Goal: Use online tool/utility: Utilize a website feature to perform a specific function

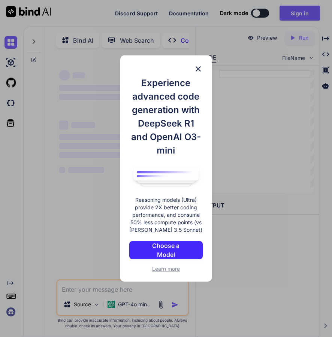
click at [199, 68] on img at bounding box center [198, 68] width 9 height 9
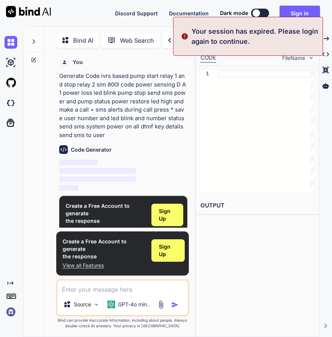
scroll to position [3, 0]
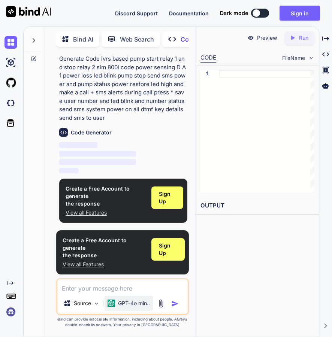
click at [135, 304] on p "GPT-4o min.." at bounding box center [134, 303] width 32 height 7
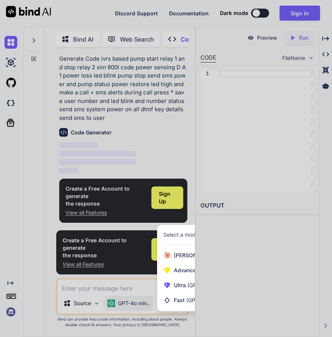
click at [180, 229] on div "Select a model" at bounding box center [218, 235] width 123 height 20
click at [118, 303] on div at bounding box center [166, 168] width 332 height 337
type textarea "x"
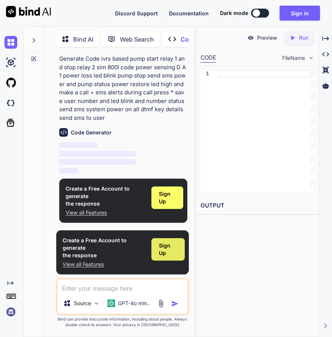
click at [160, 252] on span "Sign Up" at bounding box center [168, 249] width 18 height 15
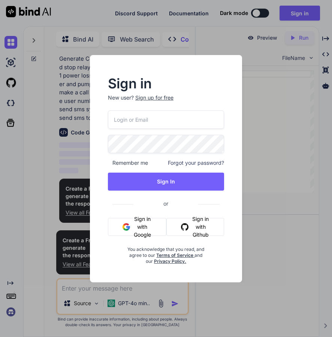
click at [137, 226] on button "Sign in with Google" at bounding box center [137, 227] width 58 height 18
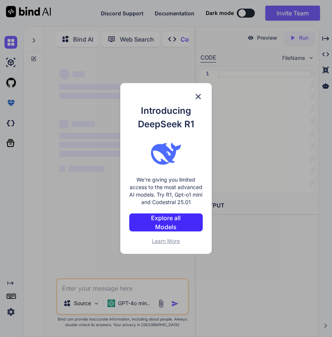
click at [183, 224] on p "Explore all Models" at bounding box center [166, 223] width 45 height 18
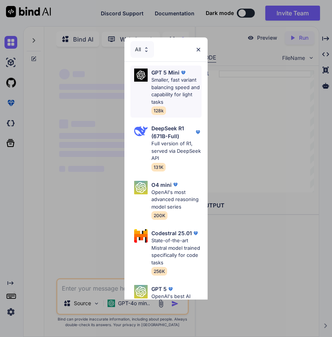
click at [164, 88] on p "Smaller, fast variant balancing speed and capability for light tasks" at bounding box center [176, 90] width 50 height 29
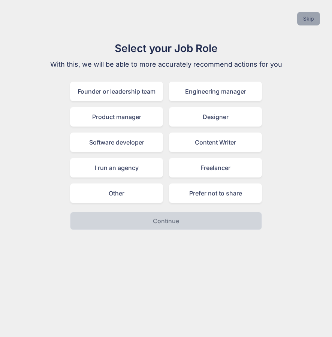
click at [309, 18] on button "Skip" at bounding box center [308, 18] width 23 height 13
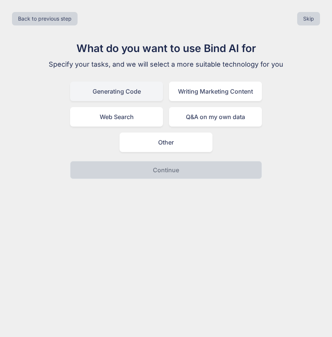
click at [109, 94] on div "Generating Code" at bounding box center [116, 91] width 93 height 19
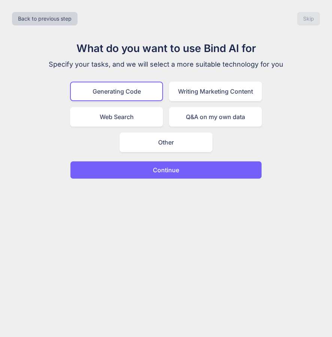
click at [172, 172] on p "Continue" at bounding box center [166, 170] width 26 height 9
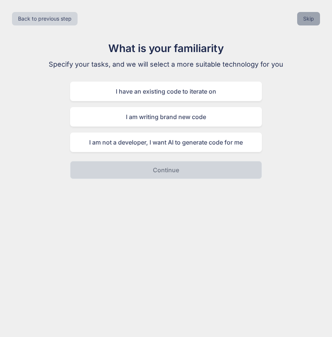
click at [309, 19] on button "Skip" at bounding box center [308, 18] width 23 height 13
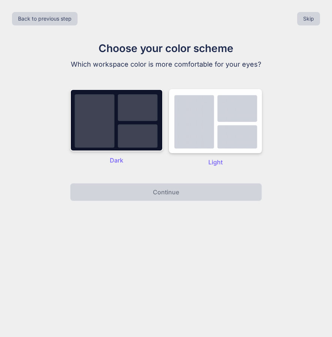
click at [118, 160] on p "Dark" at bounding box center [116, 160] width 93 height 9
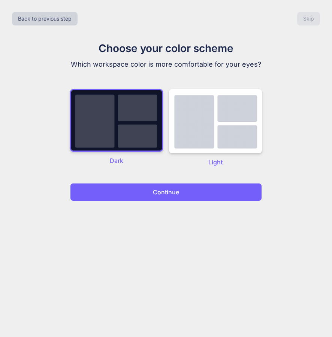
click at [218, 186] on button "Continue" at bounding box center [166, 192] width 192 height 18
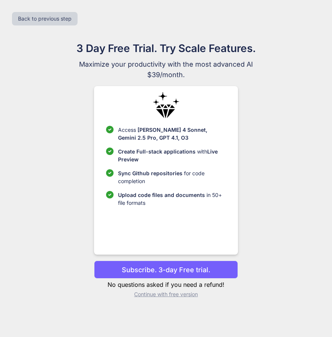
click at [207, 273] on p "Subscribe. 3-day Free trial." at bounding box center [166, 270] width 88 height 10
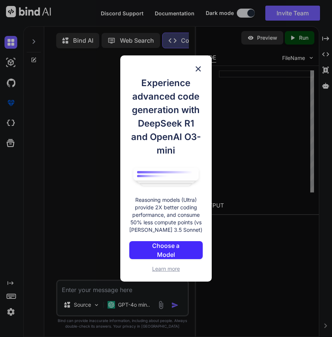
click at [199, 69] on img at bounding box center [198, 68] width 9 height 9
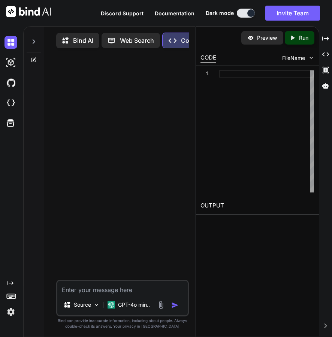
click at [115, 109] on div at bounding box center [123, 167] width 131 height 226
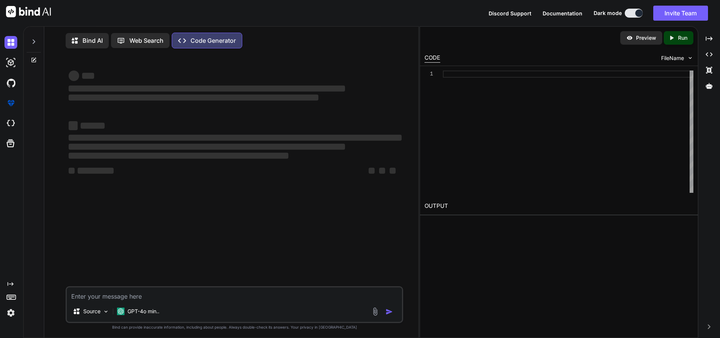
type textarea "x"
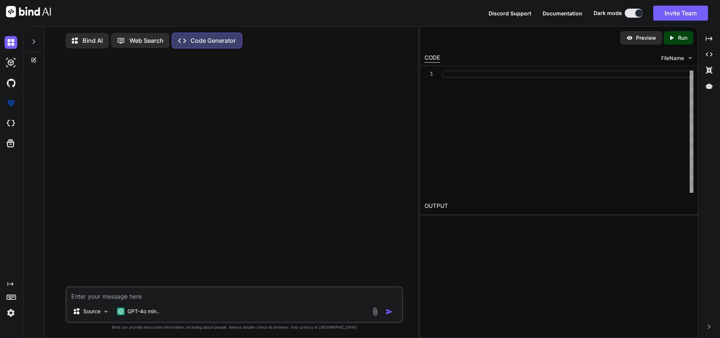
click at [171, 295] on textarea at bounding box center [234, 293] width 335 height 13
type textarea "i"
type textarea "x"
type textarea "iv"
type textarea "x"
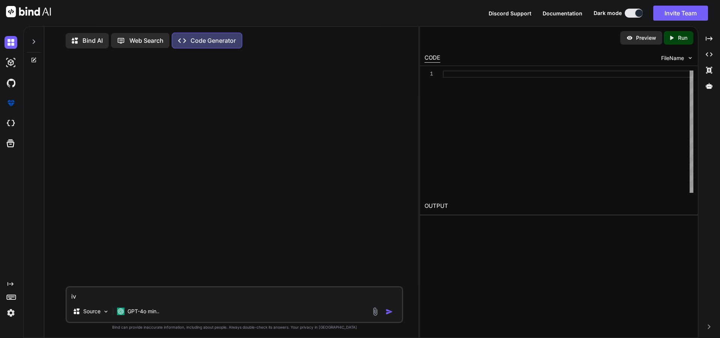
type textarea "ivr"
type textarea "x"
type textarea "ivrs"
type textarea "x"
type textarea "ivrs"
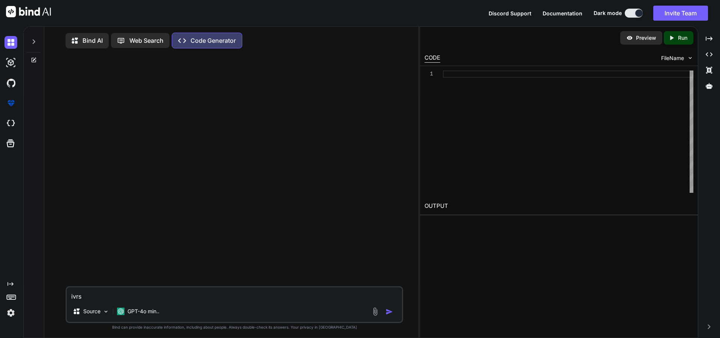
type textarea "x"
type textarea "ivrs b"
type textarea "x"
type textarea "ivrs ba"
type textarea "x"
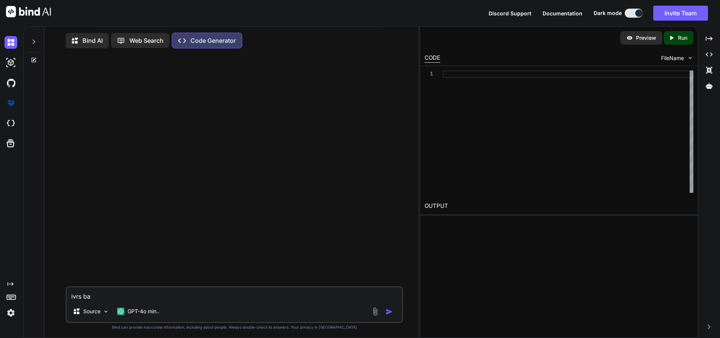
type textarea "ivrs bas"
type textarea "x"
type textarea "ivrs base"
type textarea "x"
type textarea "ivrs based"
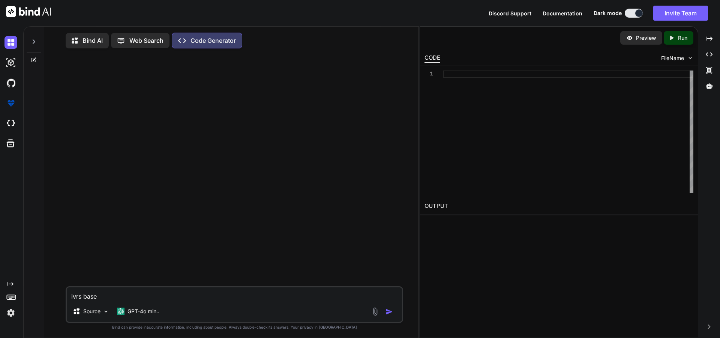
type textarea "x"
type textarea "ivrs based"
type textarea "x"
type textarea "ivrs based p"
type textarea "x"
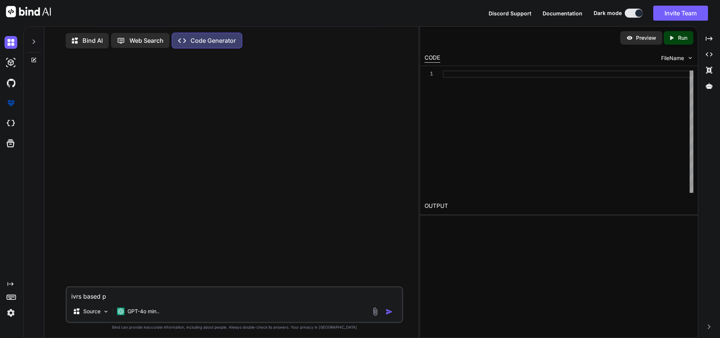
type textarea "ivrs based pu"
type textarea "x"
type textarea "ivrs based pum"
type textarea "x"
type textarea "ivrs based pump"
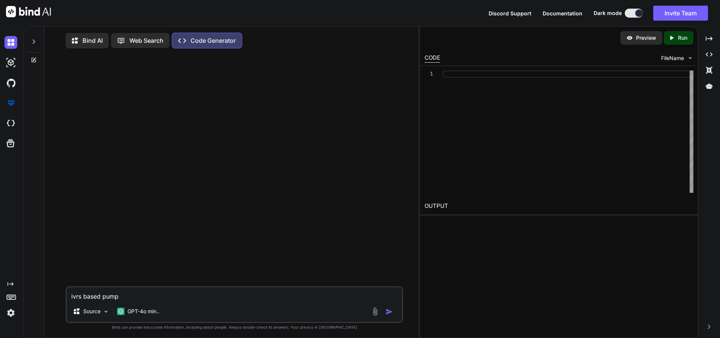
type textarea "x"
type textarea "ivrs based pump"
type textarea "x"
type textarea "ivrs based pump s"
type textarea "x"
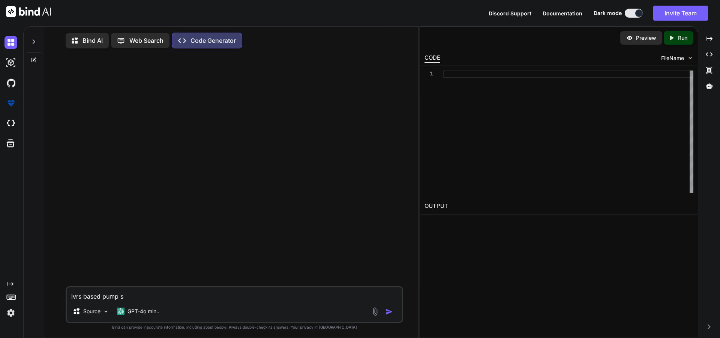
type textarea "ivrs based pump st"
type textarea "x"
type textarea "ivrs based pump sta"
type textarea "x"
type textarea "ivrs based pump star"
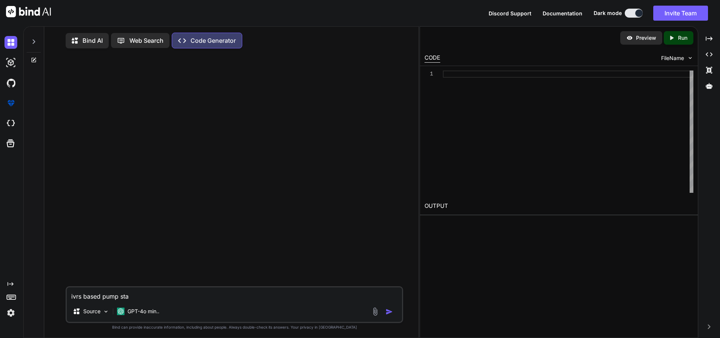
type textarea "x"
type textarea "ivrs based pump start"
type textarea "x"
type textarea "ivrs based pump start"
type textarea "x"
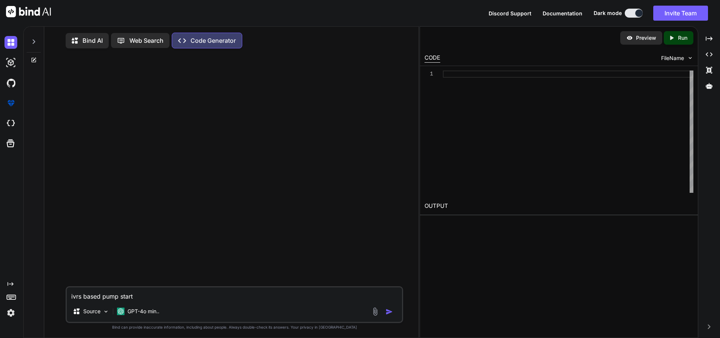
type textarea "ivrs based pump start a"
type textarea "x"
type textarea "ivrs based pump start an"
type textarea "x"
type textarea "ivrs based pump start and"
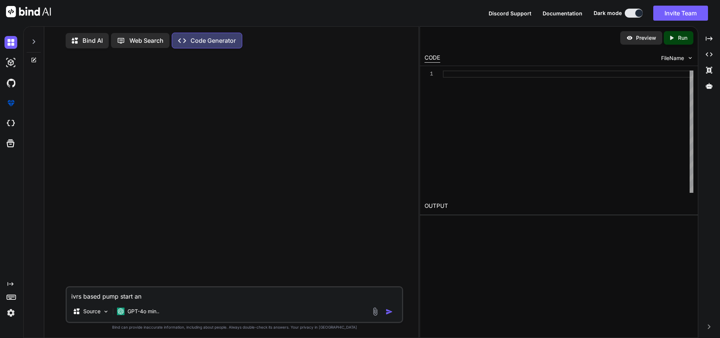
type textarea "x"
type textarea "ivrs based pump start and"
type textarea "x"
type textarea "ivrs based pump start and s"
type textarea "x"
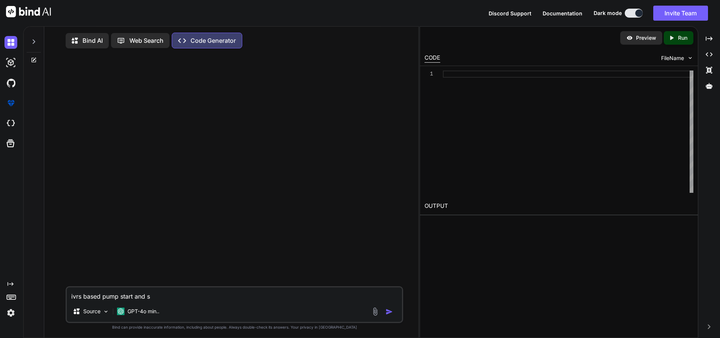
type textarea "ivrs based pump start and st"
type textarea "x"
type textarea "ivrs based pump start and sto"
type textarea "x"
type textarea "ivrs based pump start and stop"
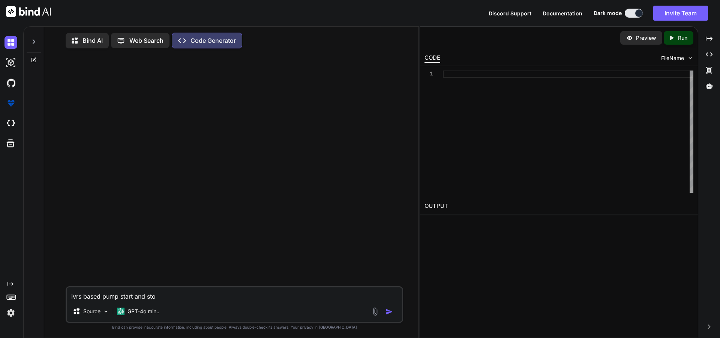
type textarea "x"
type textarea "ivrs based pump start and stop"
type textarea "x"
type textarea "ivrs based pump start and stop s"
type textarea "x"
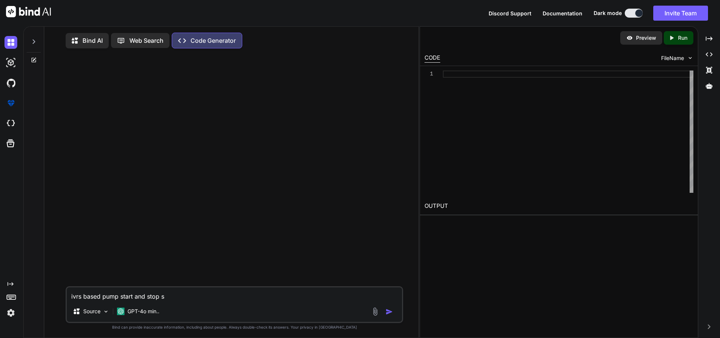
type textarea "ivrs based pump start and stop si"
type textarea "x"
type textarea "ivrs based pump start and stop sim"
type textarea "x"
type textarea "ivrs based pump start and stop sim"
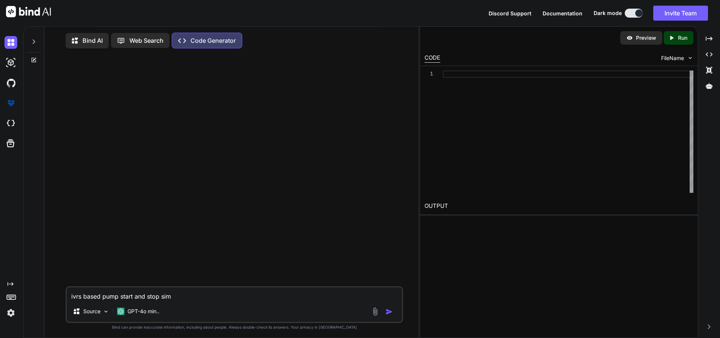
type textarea "x"
type textarea "ivrs based pump start and stop sim 8"
type textarea "x"
type textarea "ivrs based pump start and stop sim 80"
type textarea "x"
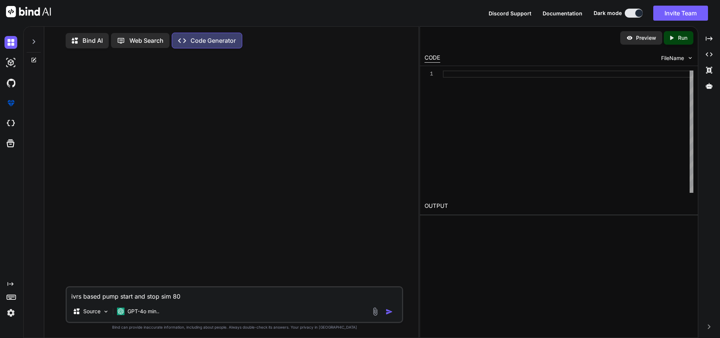
type textarea "ivrs based pump start and stop sim 800"
type textarea "x"
type textarea "ivrs based pump start and stop sim 800l"
type textarea "x"
type textarea "ivrs based pump start and stop sim 800l"
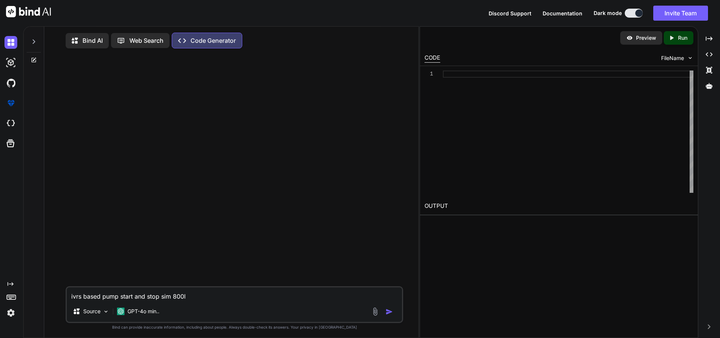
type textarea "x"
type textarea "ivrs based pump start and stop sim 800l c"
type textarea "x"
type textarea "ivrs based pump start and stop sim 800l co"
type textarea "x"
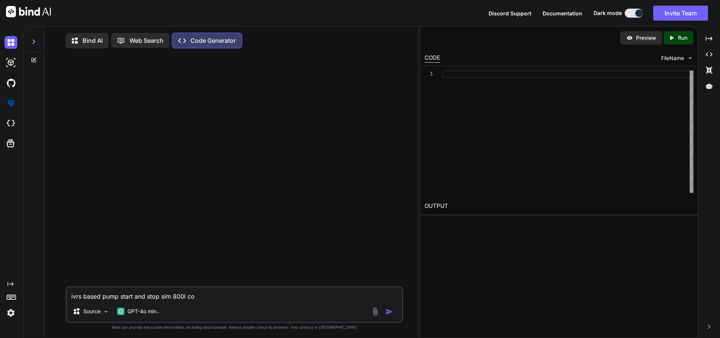
type textarea "ivrs based pump start and stop sim 800l cod"
type textarea "x"
type textarea "ivrs based pump start and stop sim 800l code"
type textarea "x"
type textarea "ivrs based pump start and stop sim 800l codee"
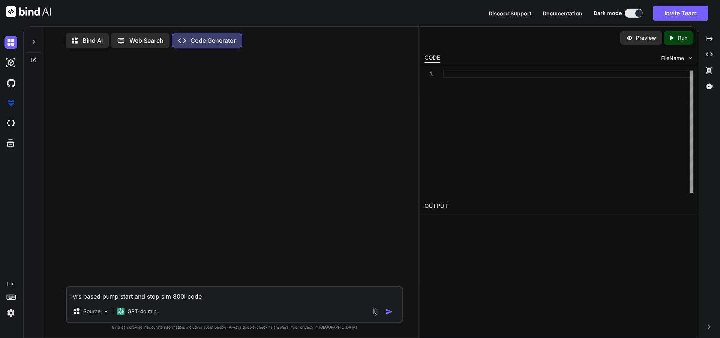
type textarea "x"
type textarea "ivrs based pump start and stop sim 800l code"
type textarea "x"
type textarea "ivrs based pump start and stop sim 800l code"
click at [332, 313] on img "button" at bounding box center [388, 311] width 7 height 7
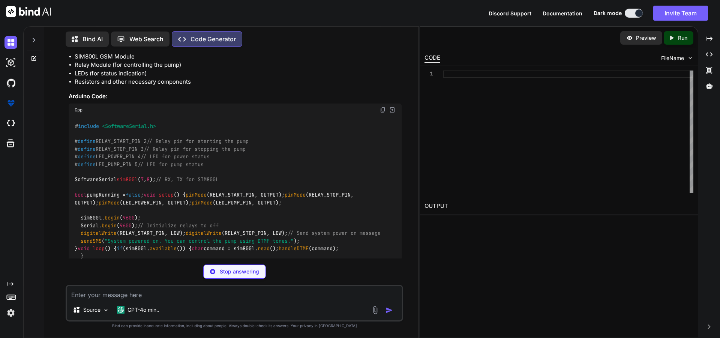
scroll to position [112, 0]
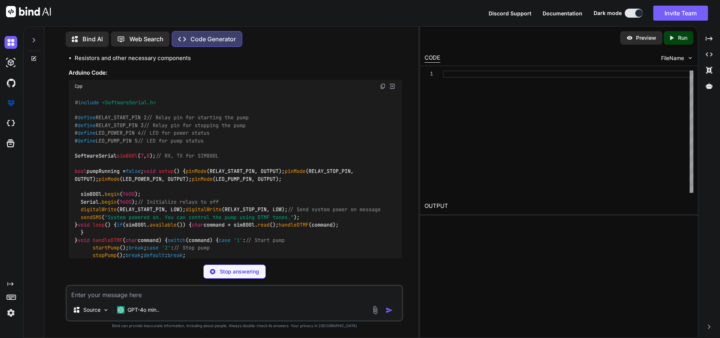
type textarea "x"
type textarea "delay(100); sim800l.print(message); delay(100); sim800l.write(26); // Send Ctrl…"
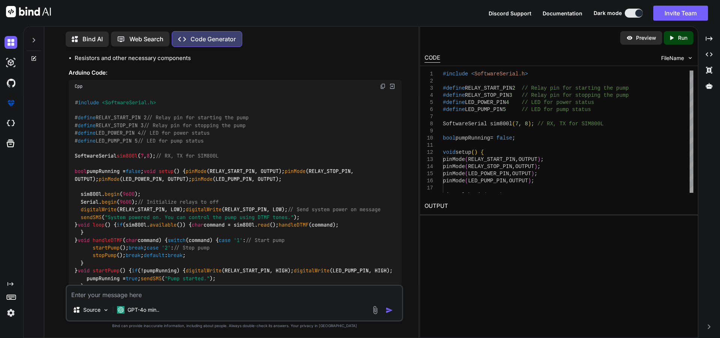
type textarea "x"
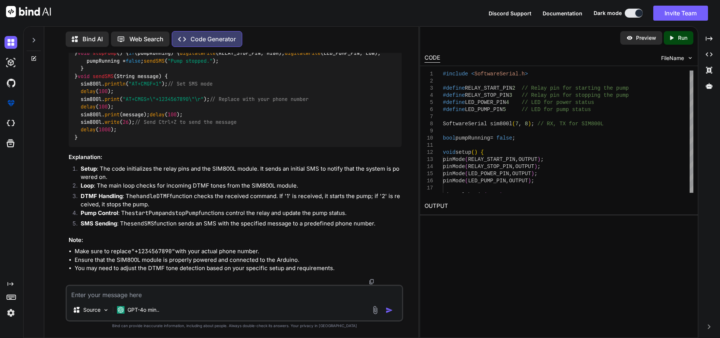
scroll to position [651, 0]
click at [162, 293] on textarea at bounding box center [234, 292] width 335 height 13
type textarea "i"
type textarea "x"
type textarea "iv"
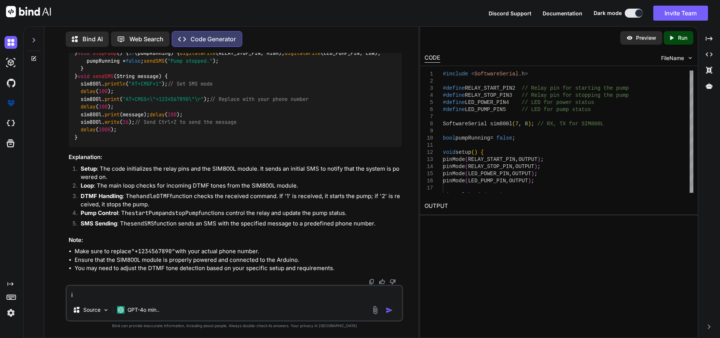
type textarea "x"
type textarea "ivr"
type textarea "x"
type textarea "ivrs"
type textarea "x"
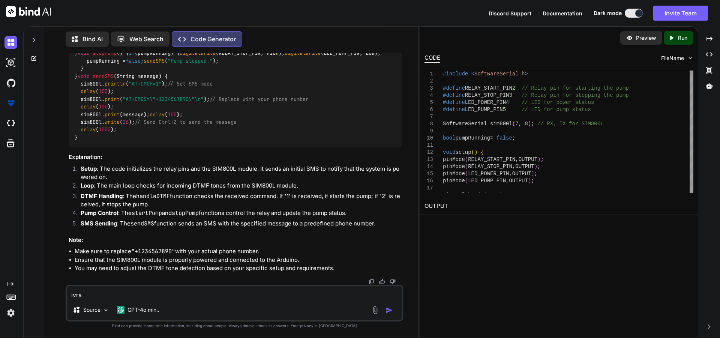
type textarea "ivrs"
type textarea "x"
type textarea "ivrs b"
type textarea "x"
type textarea "ivrs ba"
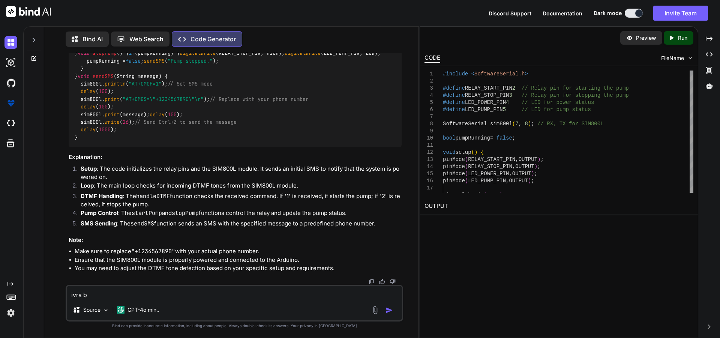
type textarea "x"
type textarea "ivrs bas"
type textarea "x"
type textarea "ivrs base"
type textarea "x"
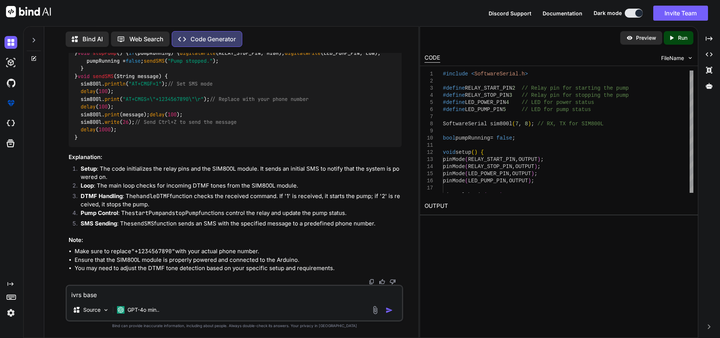
type textarea "ivrs based"
type textarea "x"
type textarea "ivrs based"
type textarea "x"
type textarea "ivrs based p"
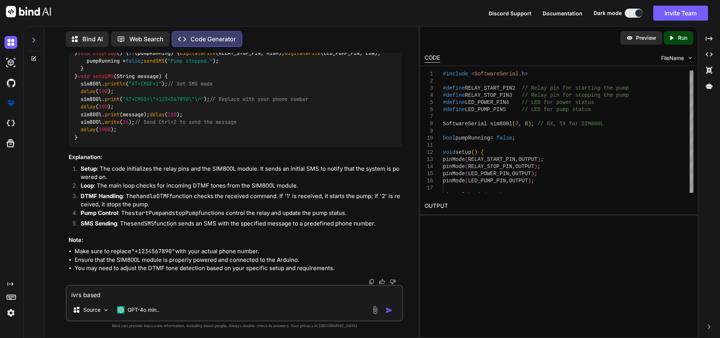
type textarea "x"
type textarea "ivrs based pu"
type textarea "x"
type textarea "ivrs based p"
type textarea "x"
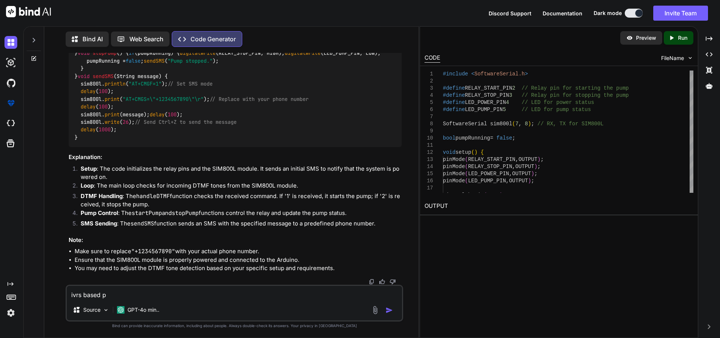
type textarea "ivrs based"
type textarea "x"
type textarea "ivrs based a"
type textarea "x"
type textarea "ivrs based ad"
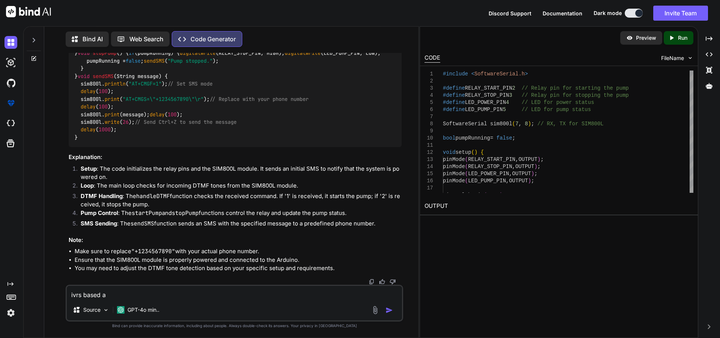
type textarea "x"
type textarea "ivrs based adv"
type textarea "x"
type textarea "ivrs based adva"
type textarea "x"
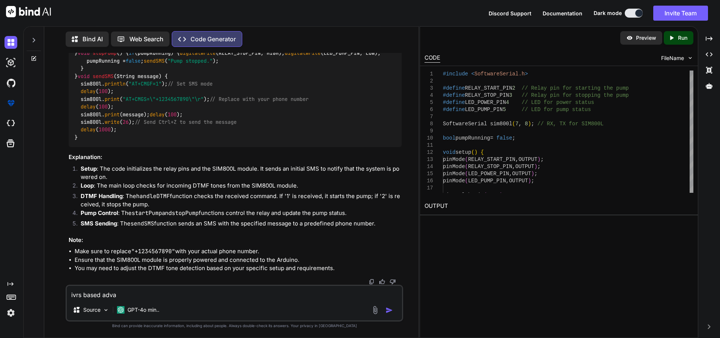
type textarea "ivrs based advan"
type textarea "x"
type textarea "ivrs based advans"
type textarea "x"
type textarea "ivrs based advanse"
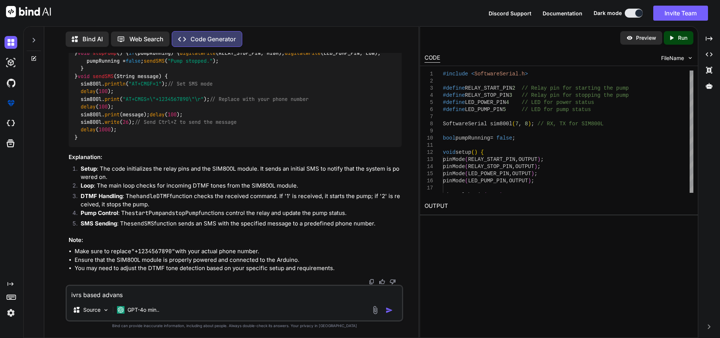
type textarea "x"
type textarea "ivrs based advansed"
type textarea "x"
type textarea "ivrs based advansed"
type textarea "x"
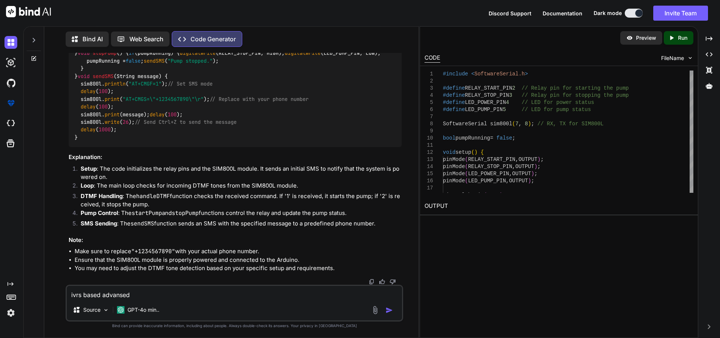
type textarea "ivrs based advaned"
type textarea "x"
type textarea "ivrs based advanced"
type textarea "x"
type textarea "ivrs based advanced p"
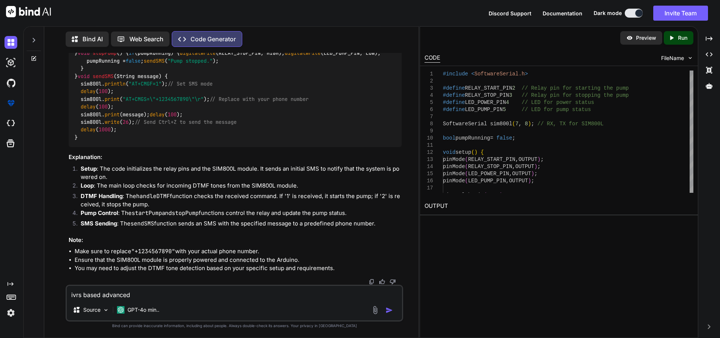
type textarea "x"
type textarea "ivrs based advanced pu"
type textarea "x"
type textarea "ivrs based advanced pum"
type textarea "x"
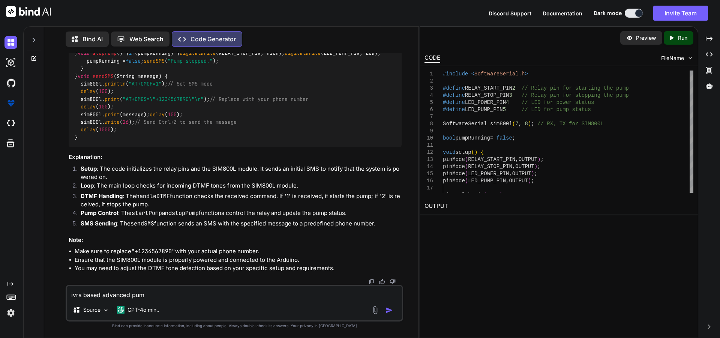
type textarea "ivrs based advanced pump"
type textarea "x"
type textarea "ivrs based advanced pump"
type textarea "x"
type textarea "ivrs based advanced pump c"
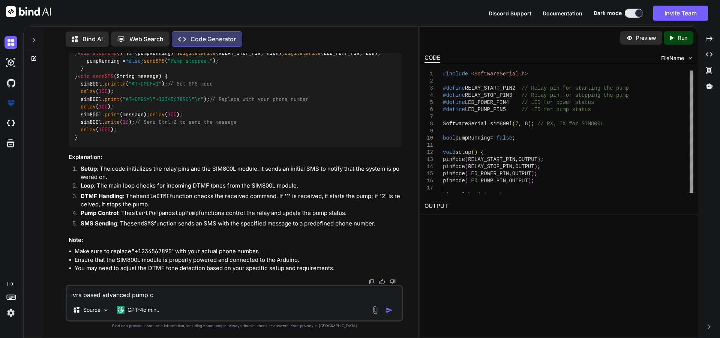
type textarea "x"
type textarea "ivrs based advanced pump co"
type textarea "x"
type textarea "ivrs based advanced pump con"
type textarea "x"
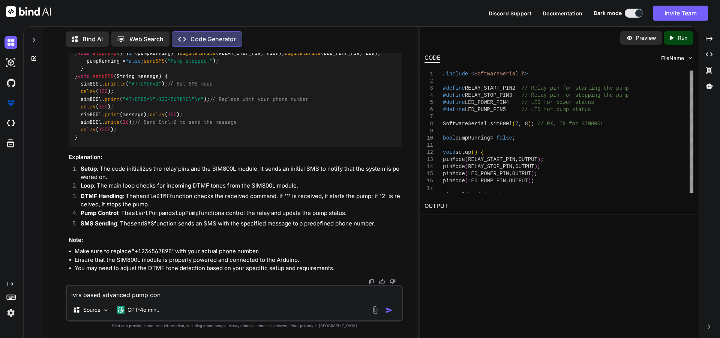
type textarea "ivrs based advanced pump cont"
type textarea "x"
type textarea "ivrs based advanced pump contr"
type textarea "x"
type textarea "ivrs based advanced pump contro"
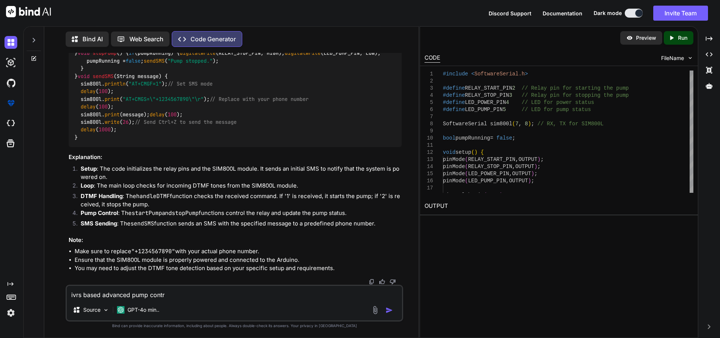
type textarea "x"
type textarea "ivrs based advanced pump control"
type textarea "x"
type textarea "ivrs based advanced pump control"
type textarea "x"
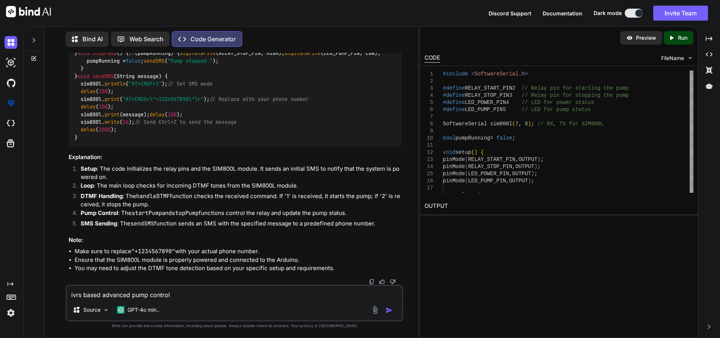
type textarea "ivrs based advanced pump control s"
type textarea "x"
type textarea "ivrs based advanced pump control st"
type textarea "x"
type textarea "ivrs based advanced pump control sta"
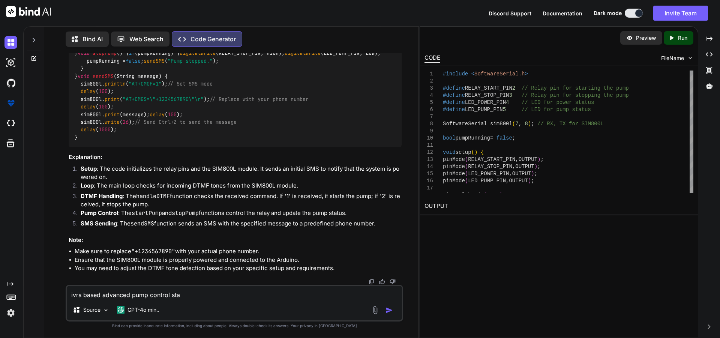
type textarea "x"
type textarea "ivrs based advanced pump control star"
type textarea "x"
type textarea "ivrs based advanced pump control start"
type textarea "x"
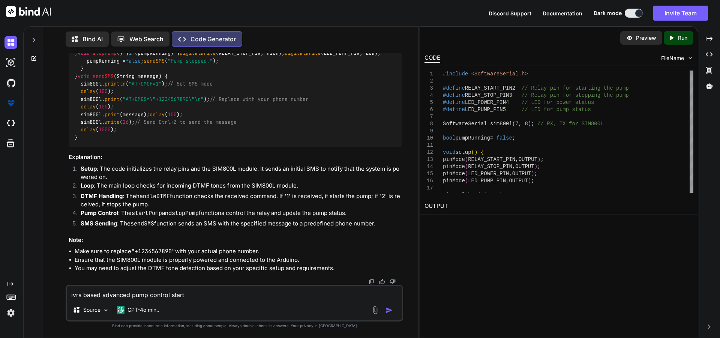
type textarea "ivrs based advanced pump control start"
type textarea "x"
type textarea "ivrs based advanced pump control start r"
type textarea "x"
type textarea "ivrs based advanced pump control start re"
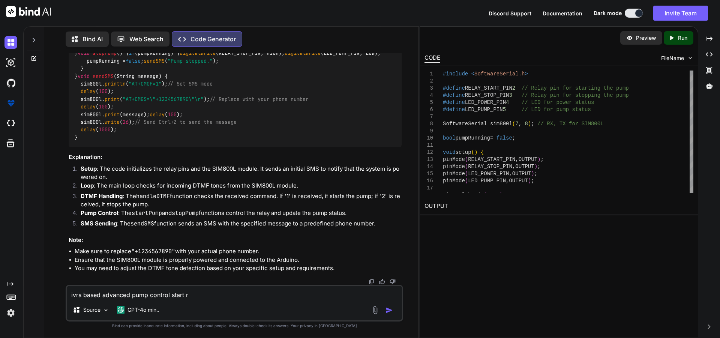
type textarea "x"
type textarea "ivrs based advanced pump control start rel"
type textarea "x"
type textarea "ivrs based advanced pump control start rela"
type textarea "x"
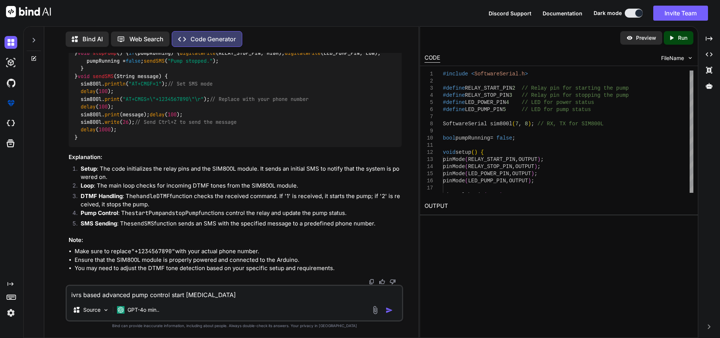
type textarea "ivrs based advanced pump control start relay"
type textarea "x"
type textarea "ivrs based advanced pump control start relay"
type textarea "x"
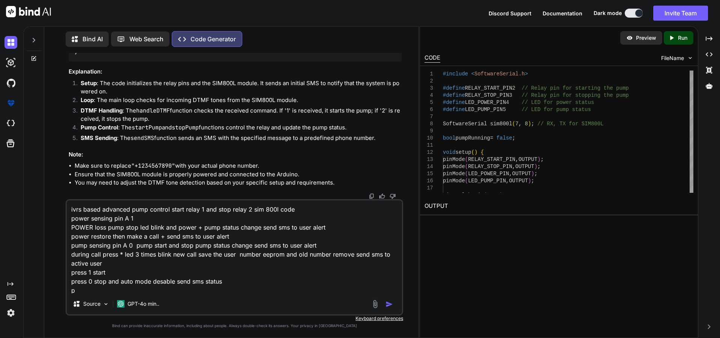
scroll to position [1, 0]
click at [209, 290] on textarea "ivrs based advanced pump control start relay 1 and stop relay 2 sim 800l code p…" at bounding box center [234, 246] width 335 height 93
click at [119, 277] on textarea "ivrs based advanced pump control start relay 1 and stop relay 2 sim 800l code p…" at bounding box center [234, 246] width 335 height 93
click at [117, 275] on textarea "ivrs based advanced pump control start relay 1 and stop relay 2 sim 800l code p…" at bounding box center [234, 246] width 335 height 93
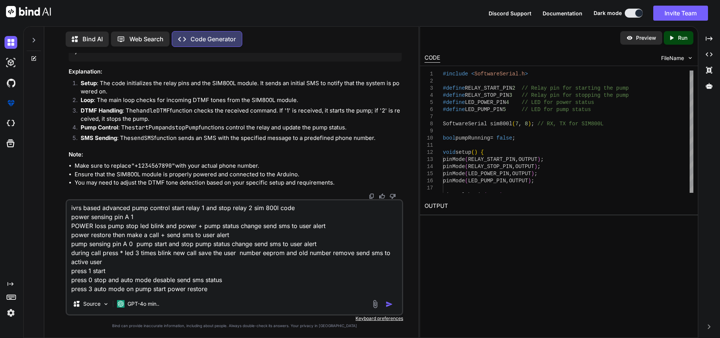
click at [101, 272] on textarea "ivrs based advanced pump control start relay 1 and stop relay 2 sim 800l code p…" at bounding box center [234, 246] width 335 height 93
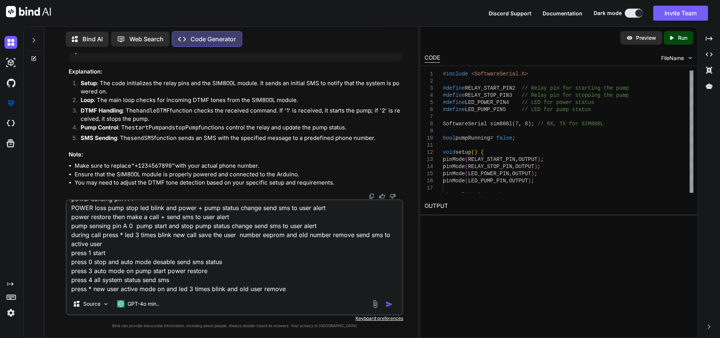
scroll to position [0, 0]
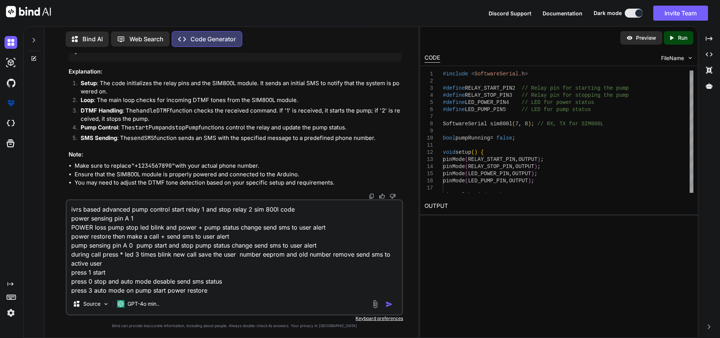
drag, startPoint x: 306, startPoint y: 276, endPoint x: 61, endPoint y: 204, distance: 255.3
click at [61, 204] on div "You ivrs based pump start and stop sim 800l code Code Generator To create an IV…" at bounding box center [234, 195] width 368 height 285
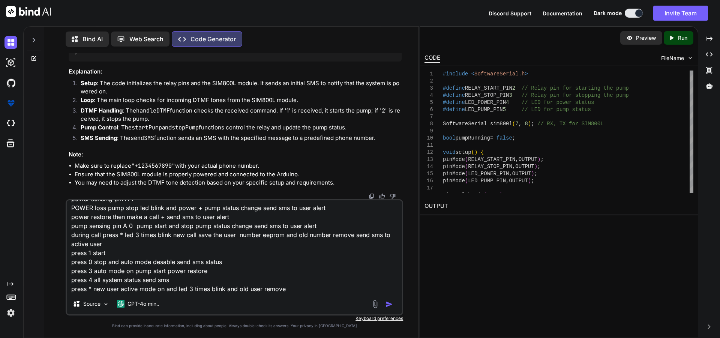
scroll to position [37, 0]
click at [332, 304] on img "button" at bounding box center [388, 303] width 7 height 7
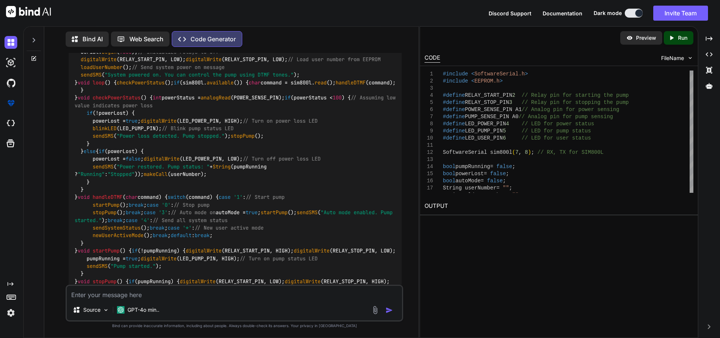
scroll to position [960, 0]
